Goal: Find specific page/section: Find specific page/section

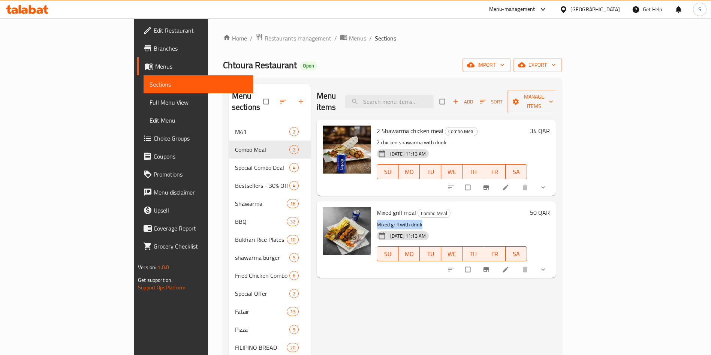
click at [265, 38] on span "Restaurants management" at bounding box center [298, 38] width 67 height 9
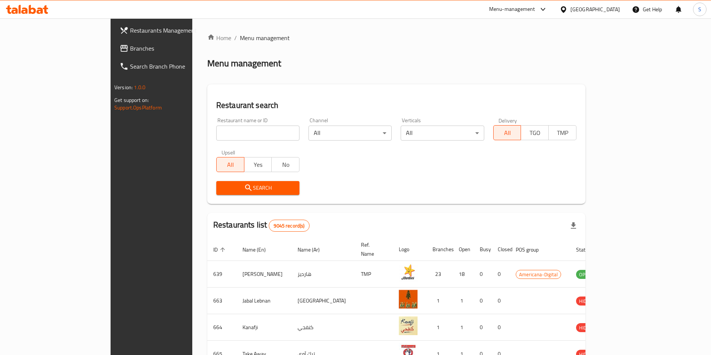
drag, startPoint x: 188, startPoint y: 138, endPoint x: 235, endPoint y: 115, distance: 51.6
click at [216, 138] on input "search" at bounding box center [257, 133] width 83 height 15
type input "m"
type input "a"
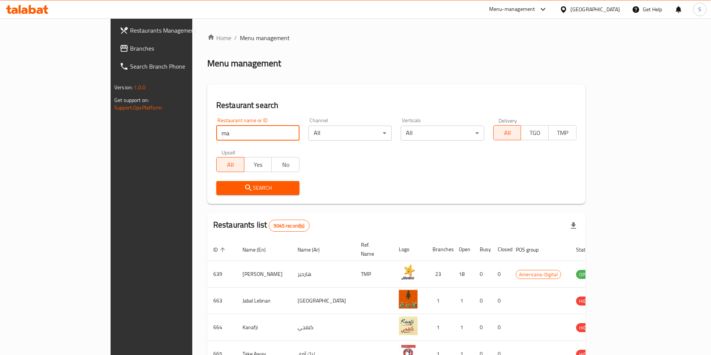
type input "m"
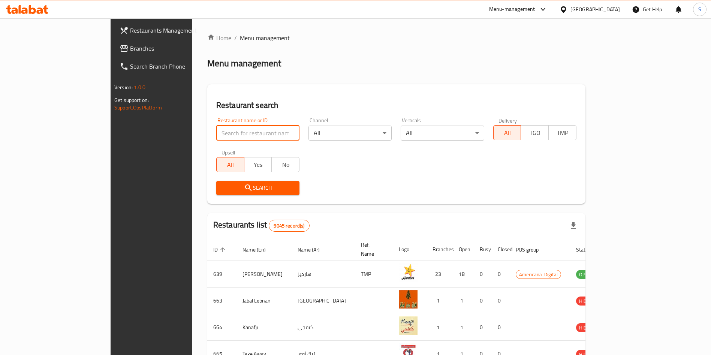
type input "a"
type input "m"
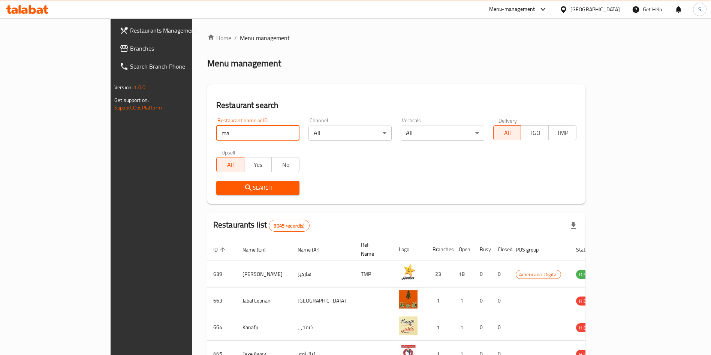
type input "m"
click button "Search" at bounding box center [257, 188] width 83 height 14
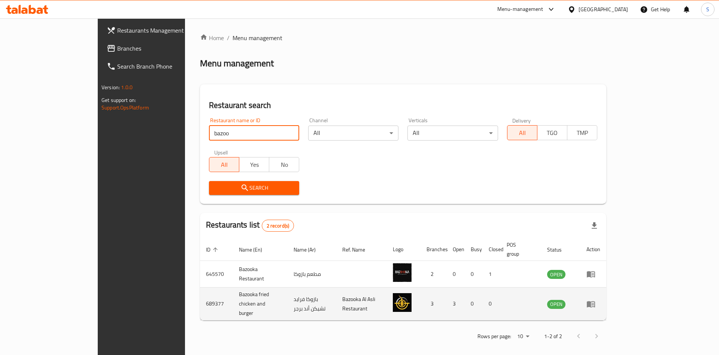
click at [200, 291] on td "689377" at bounding box center [216, 303] width 33 height 33
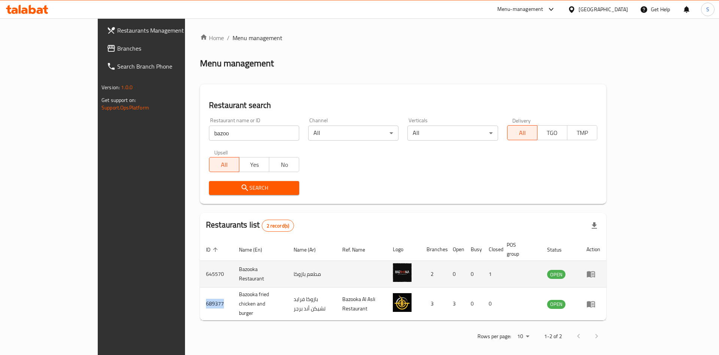
copy td "689377"
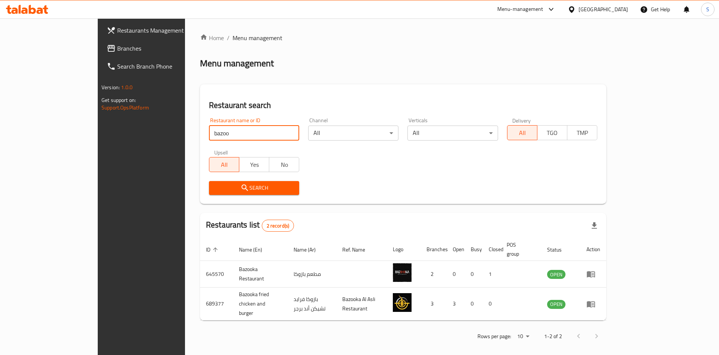
drag, startPoint x: 223, startPoint y: 135, endPoint x: 43, endPoint y: 132, distance: 179.5
click at [98, 125] on div "Restaurants Management Branches Search Branch Phone Version: 1.0.0 Get support …" at bounding box center [360, 189] width 524 height 342
type input "mazaya"
click button "Search" at bounding box center [254, 188] width 90 height 14
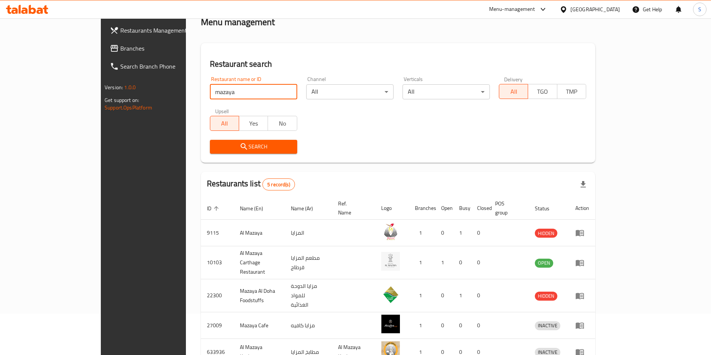
scroll to position [71, 0]
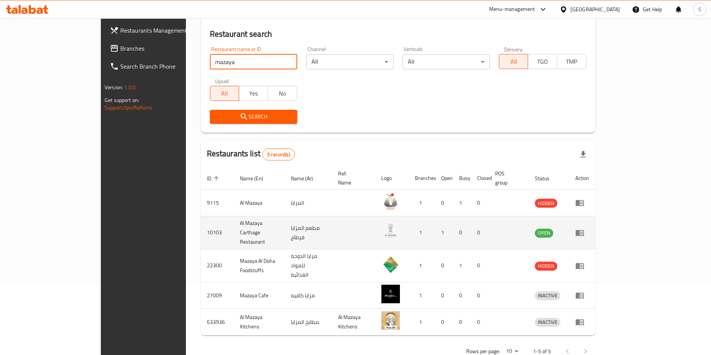
click at [201, 226] on td "10103" at bounding box center [217, 232] width 33 height 33
copy td "10103"
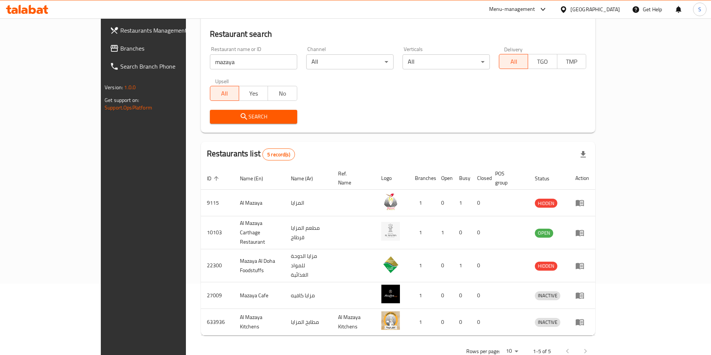
drag, startPoint x: 94, startPoint y: 54, endPoint x: 84, endPoint y: 58, distance: 10.4
click at [101, 54] on div "Restaurants Management Branches Search Branch Phone Version: 1.0.0 Get support …" at bounding box center [355, 161] width 509 height 429
type input "Mille-[PERSON_NAME] & Sweet"
click button "Search" at bounding box center [253, 117] width 87 height 14
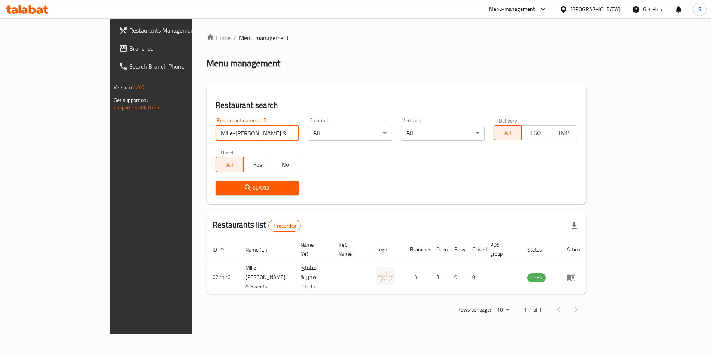
scroll to position [0, 0]
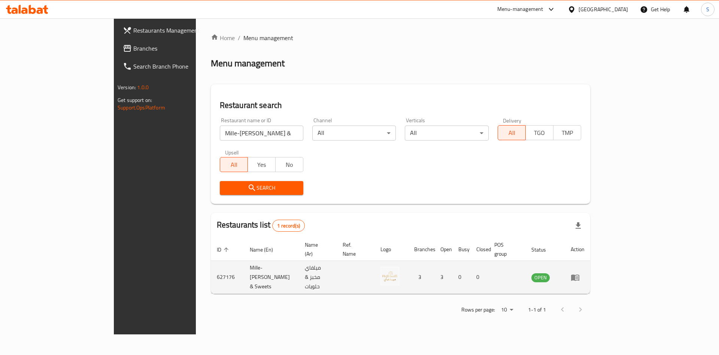
click at [211, 263] on td "627176" at bounding box center [227, 277] width 33 height 33
copy td "627176"
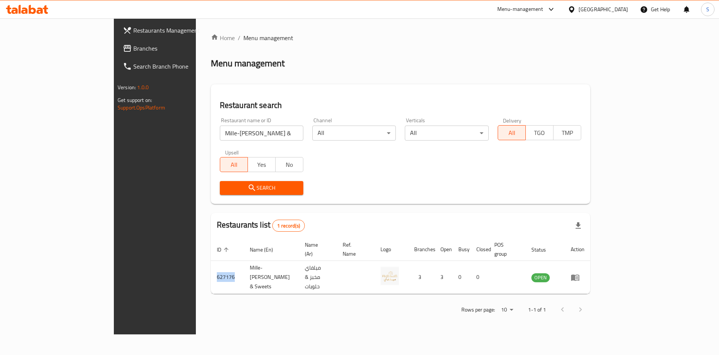
click at [262, 138] on input "Mille-[PERSON_NAME] & Sweet" at bounding box center [262, 133] width 84 height 15
click at [266, 134] on input "Mille-[PERSON_NAME] & Sweet" at bounding box center [262, 133] width 84 height 15
click at [236, 133] on input "search" at bounding box center [262, 133] width 84 height 15
type input "Millefeuille Restaurant"
click button "Search" at bounding box center [262, 188] width 84 height 14
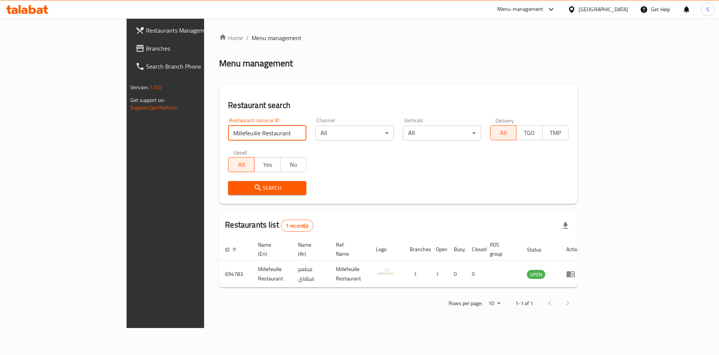
click at [269, 133] on input "Millefeuille Restaurant" at bounding box center [267, 133] width 78 height 15
click at [266, 132] on input "Millefeuille Restaurant" at bounding box center [267, 133] width 78 height 15
type input "babo"
click button "Search" at bounding box center [267, 188] width 78 height 14
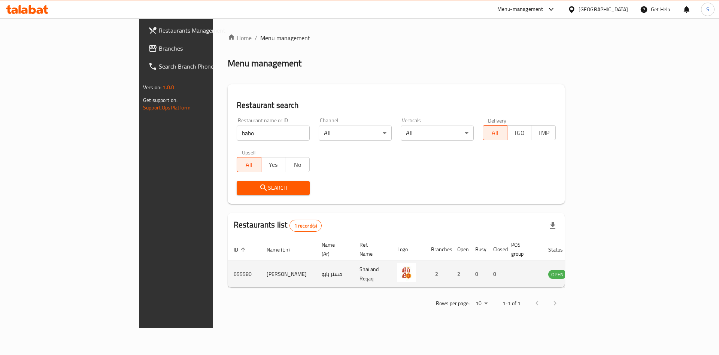
click at [228, 263] on td "699980" at bounding box center [244, 274] width 33 height 27
copy td "699980"
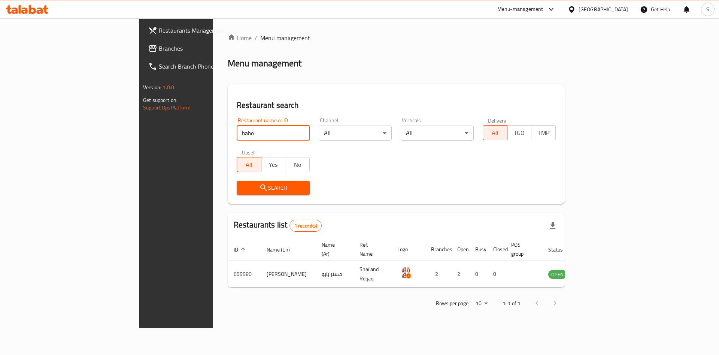
drag, startPoint x: 150, startPoint y: 126, endPoint x: 81, endPoint y: 131, distance: 68.7
click at [139, 130] on div "Restaurants Management Branches Search Branch Phone Version: 1.0.0 Get support …" at bounding box center [359, 172] width 441 height 309
type input "Shay & Rqaq"
click button "Search" at bounding box center [273, 188] width 73 height 14
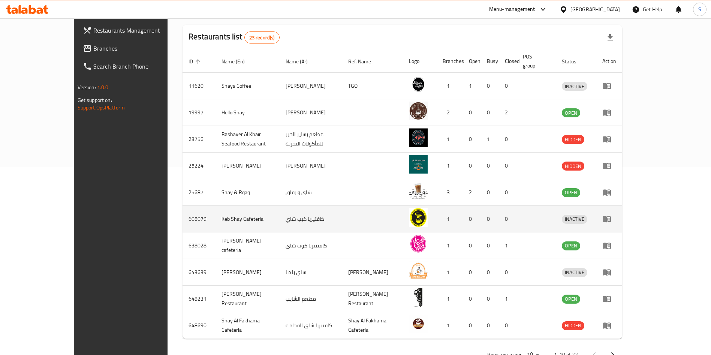
scroll to position [204, 0]
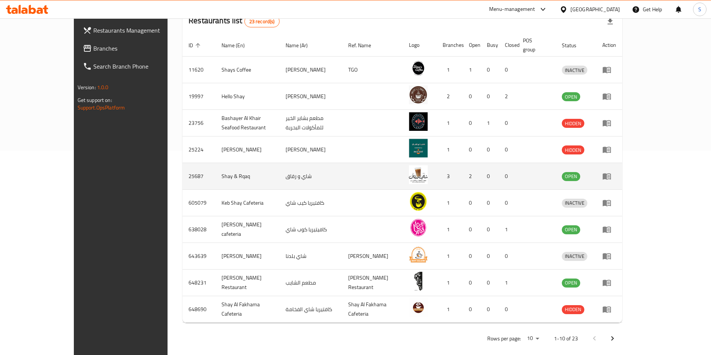
click at [182, 167] on td "25687" at bounding box center [198, 176] width 33 height 27
copy td "25687"
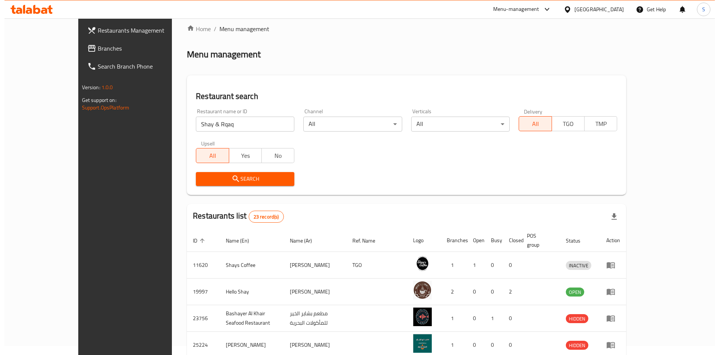
scroll to position [0, 0]
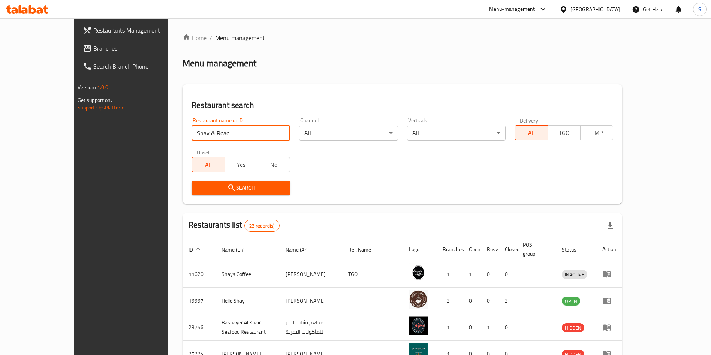
drag, startPoint x: 126, startPoint y: 133, endPoint x: 72, endPoint y: 113, distance: 57.1
click at [95, 131] on div "Restaurants Management Branches Search Branch Phone Version: 1.0.0 Get support …" at bounding box center [356, 292] width 564 height 549
click button "Search" at bounding box center [240, 188] width 99 height 14
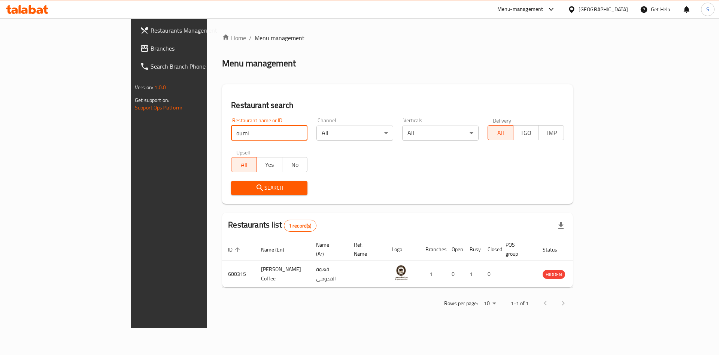
click at [231, 134] on input "oumi" at bounding box center [269, 133] width 76 height 15
type input "ommi"
click button "Search" at bounding box center [269, 188] width 76 height 14
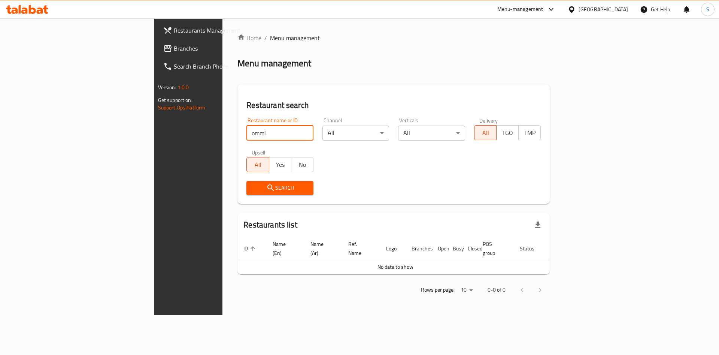
click at [266, 130] on input "ommi" at bounding box center [280, 133] width 67 height 15
click at [544, 7] on div "Menu-management" at bounding box center [521, 9] width 46 height 9
click at [174, 50] on span "Branches" at bounding box center [221, 48] width 95 height 9
